Goal: Transaction & Acquisition: Purchase product/service

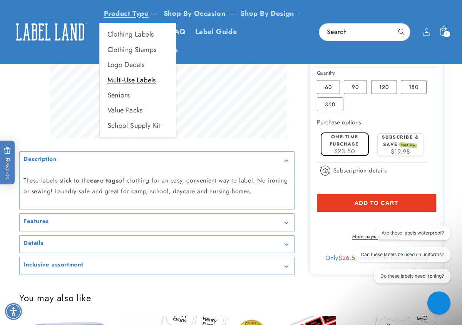
click at [127, 80] on link "Multi-Use Labels" at bounding box center [138, 80] width 76 height 15
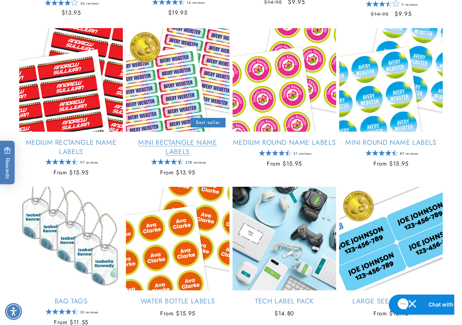
scroll to position [462, 0]
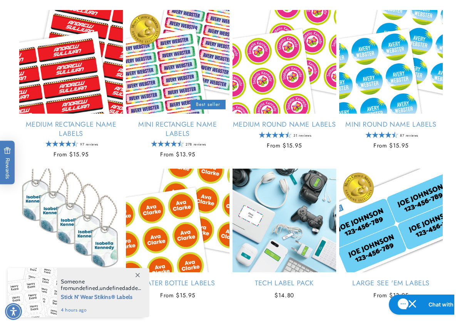
click at [136, 275] on icon at bounding box center [137, 275] width 4 height 4
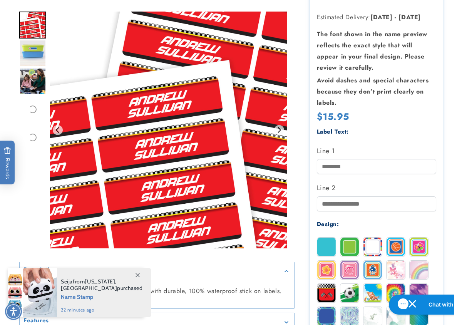
scroll to position [269, 0]
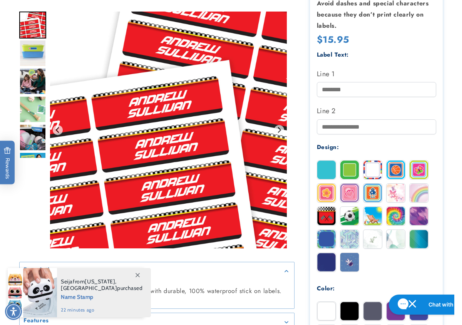
click at [16, 201] on div at bounding box center [231, 157] width 462 height 635
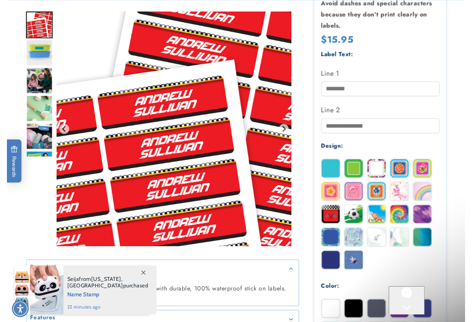
scroll to position [0, 0]
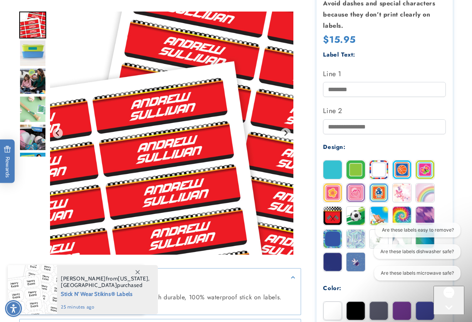
click at [446, 317] on icon "Gorgias live chat" at bounding box center [448, 320] width 7 height 7
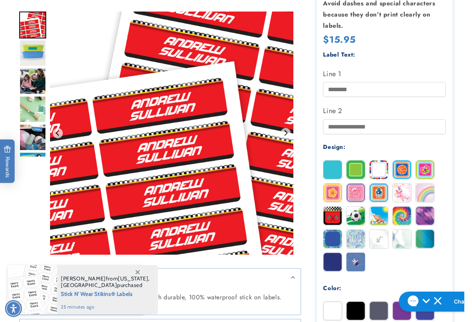
click at [137, 273] on icon at bounding box center [137, 272] width 4 height 4
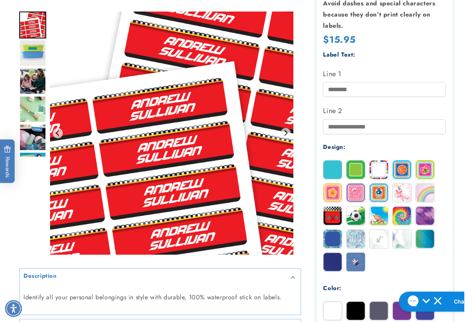
click at [28, 209] on div "Gallery Viewer" at bounding box center [32, 135] width 27 height 247
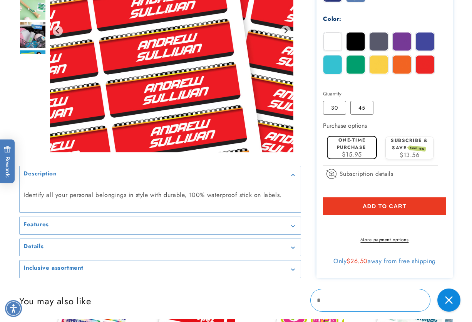
scroll to position [654, 0]
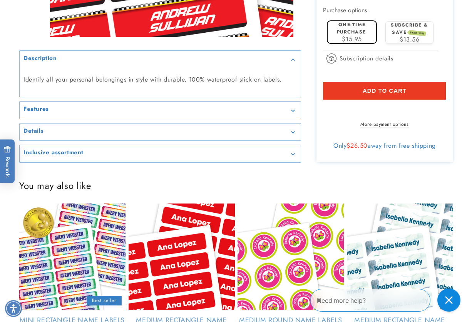
click at [55, 157] on h2 "Inclusive assortment" at bounding box center [53, 153] width 60 height 8
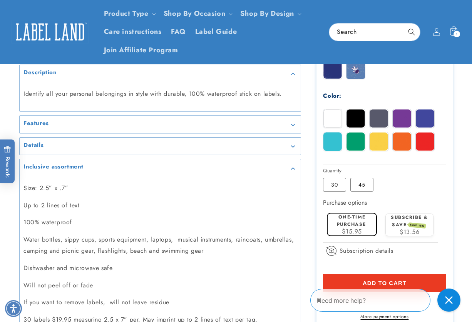
scroll to position [346, 0]
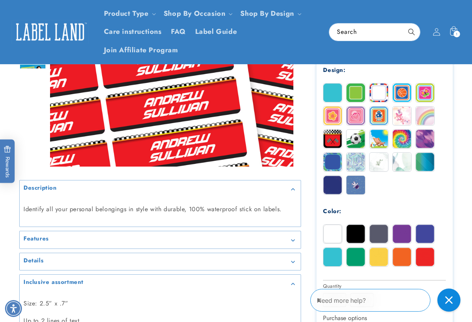
click at [330, 95] on img at bounding box center [332, 92] width 18 height 18
click at [334, 93] on img at bounding box center [332, 92] width 18 height 18
click at [329, 235] on img at bounding box center [332, 234] width 18 height 18
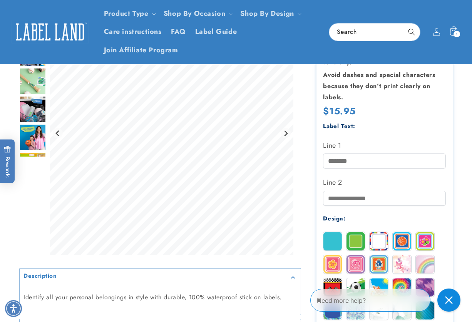
scroll to position [192, 0]
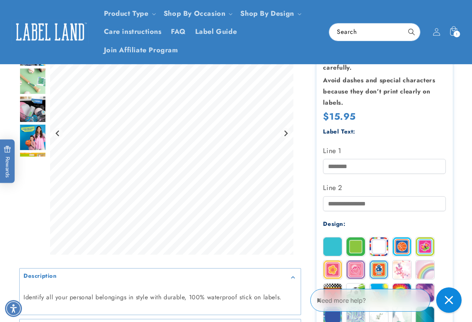
click at [448, 297] on icon "Close gorgias live chat" at bounding box center [448, 300] width 8 height 8
